Goal: Find specific page/section: Find specific page/section

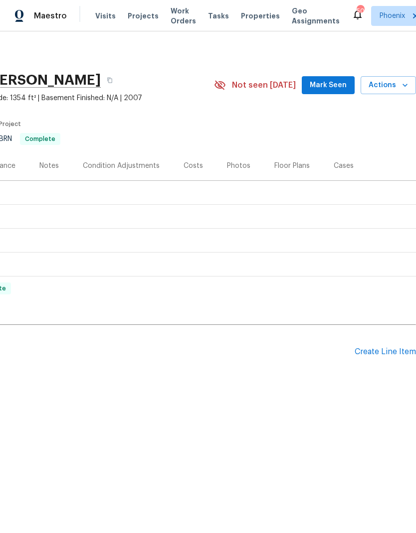
scroll to position [0, 147]
click at [404, 80] on icon "button" at bounding box center [405, 85] width 10 height 10
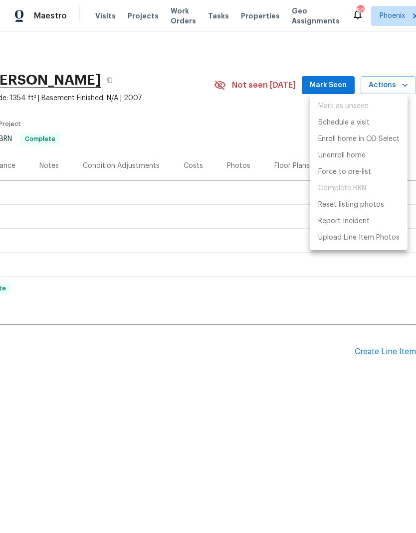
click at [254, 12] on div at bounding box center [208, 266] width 416 height 533
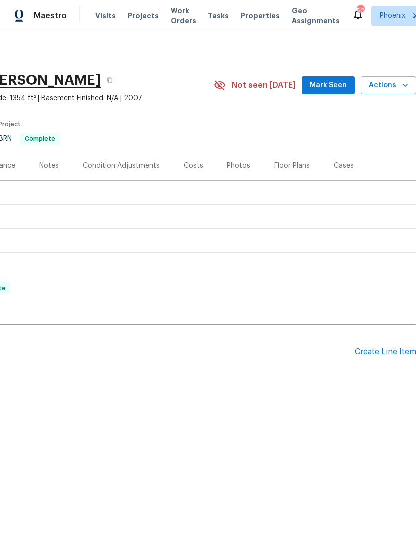
click at [247, 19] on span "Properties" at bounding box center [260, 16] width 39 height 10
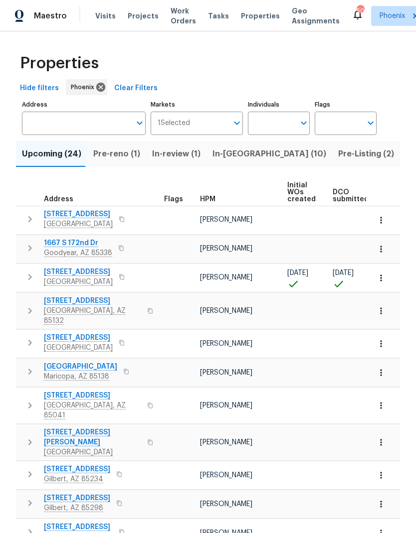
click at [283, 125] on input "Individuals" at bounding box center [271, 123] width 47 height 23
type input "[PERSON_NAME]"
click at [268, 151] on input "checkbox" at bounding box center [266, 154] width 21 height 21
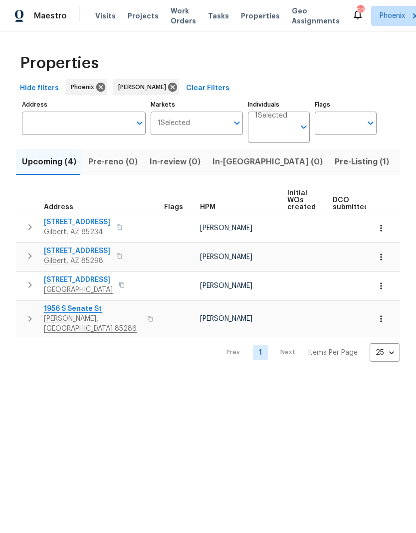
click at [334, 160] on span "Pre-Listing (1)" at bounding box center [361, 162] width 54 height 14
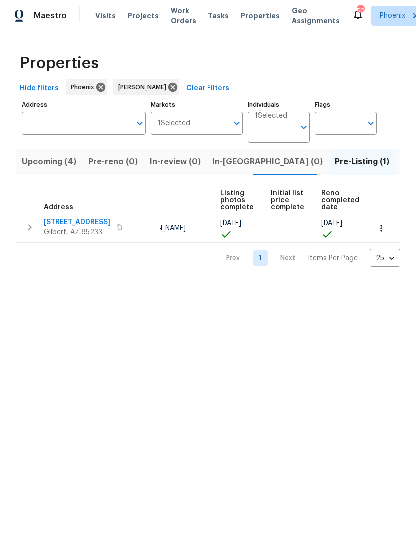
scroll to position [0, 66]
click at [401, 158] on span "Listed (12)" at bounding box center [421, 162] width 41 height 14
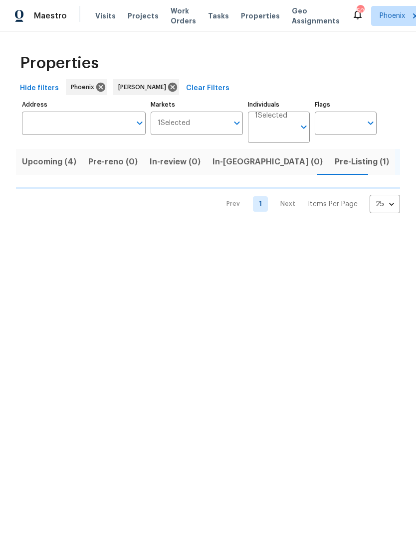
click at [66, 161] on span "Upcoming (4)" at bounding box center [49, 162] width 54 height 14
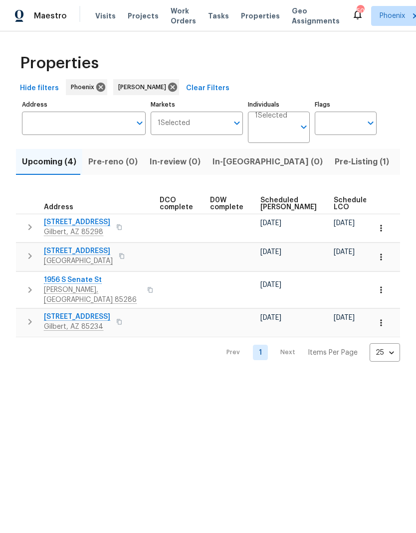
scroll to position [0, 225]
click at [271, 207] on span "Scheduled [PERSON_NAME]" at bounding box center [289, 204] width 56 height 14
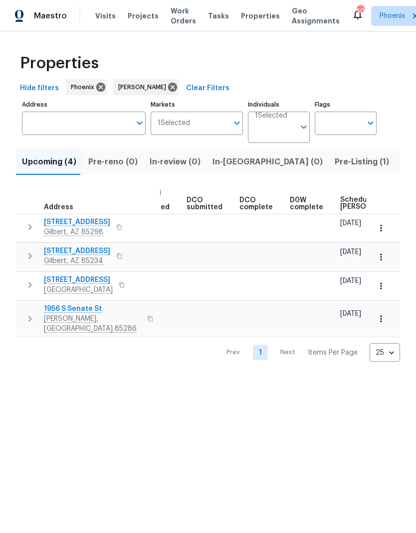
scroll to position [0, 186]
